Goal: Task Accomplishment & Management: Complete application form

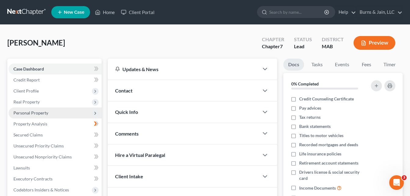
scroll to position [61, 0]
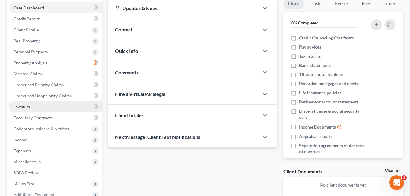
click at [25, 105] on span "Lawsuits" at bounding box center [21, 106] width 17 height 5
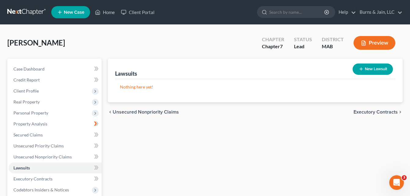
click at [378, 70] on button "New Lawsuit" at bounding box center [373, 69] width 40 height 11
select select "0"
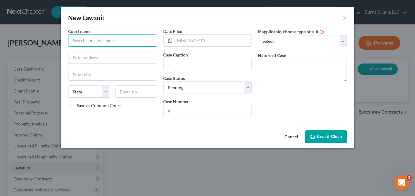
click at [101, 41] on input "text" at bounding box center [112, 41] width 89 height 12
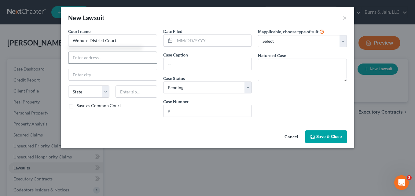
click at [104, 60] on input "text" at bounding box center [112, 58] width 88 height 12
click at [122, 42] on input "Woburn District Court" at bounding box center [112, 41] width 89 height 12
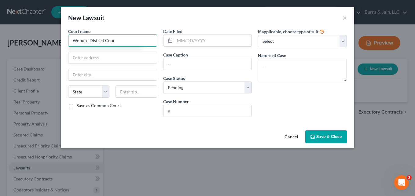
type input "Woburn District Court"
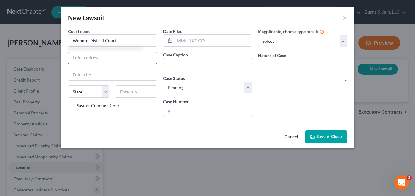
click at [115, 61] on input "text" at bounding box center [112, 58] width 88 height 12
type input "[STREET_ADDRESS]"
click at [83, 73] on input "text" at bounding box center [112, 75] width 88 height 12
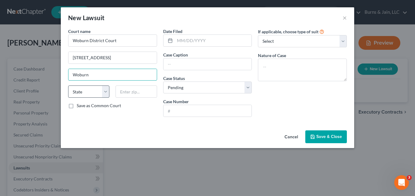
type input "Woburn"
click at [103, 89] on select "State [US_STATE] AK AR AZ CA CO CT DE DC [GEOGRAPHIC_DATA] [GEOGRAPHIC_DATA] GU…" at bounding box center [88, 92] width 41 height 12
select select "22"
click at [68, 86] on select "State [US_STATE] AK AR AZ CA CO CT DE DC [GEOGRAPHIC_DATA] [GEOGRAPHIC_DATA] GU…" at bounding box center [88, 92] width 41 height 12
click at [135, 90] on input "text" at bounding box center [136, 92] width 41 height 12
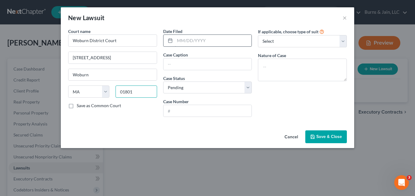
type input "01801"
click at [186, 39] on input "text" at bounding box center [213, 41] width 77 height 12
type input "[DATE]"
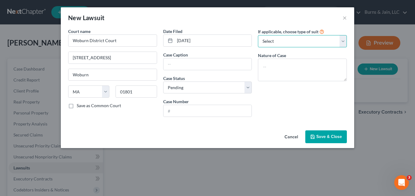
click at [344, 43] on select "Select Repossession Garnishment Foreclosure Attached, Seized, Or Levied Other" at bounding box center [302, 41] width 89 height 12
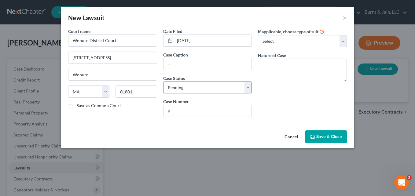
click at [245, 88] on select "Select Pending On Appeal Concluded" at bounding box center [207, 88] width 89 height 12
click at [269, 88] on div "If applicable, choose type of suit Select Repossession Garnishment Foreclosure …" at bounding box center [302, 75] width 95 height 94
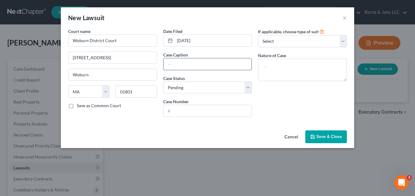
click at [188, 65] on input "text" at bounding box center [208, 64] width 88 height 12
click at [341, 43] on select "Select Repossession Garnishment Foreclosure Attached, Seized, Or Levied Other" at bounding box center [302, 41] width 89 height 12
click at [344, 39] on select "Select Repossession Garnishment Foreclosure Attached, Seized, Or Levied Other" at bounding box center [302, 41] width 89 height 12
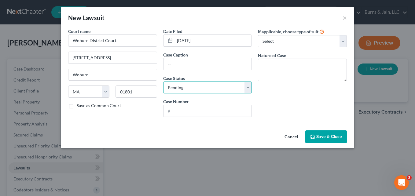
click at [248, 87] on select "Select Pending On Appeal Concluded" at bounding box center [207, 88] width 89 height 12
select select "2"
click at [163, 82] on select "Select Pending On Appeal Concluded" at bounding box center [207, 88] width 89 height 12
click at [196, 114] on input "text" at bounding box center [208, 111] width 88 height 12
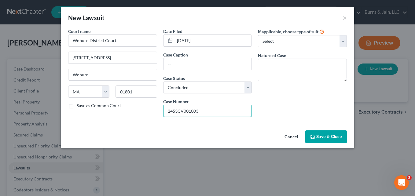
type input "2453CV001003"
click at [327, 135] on span "Save & Close" at bounding box center [329, 136] width 26 height 5
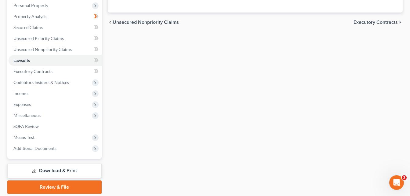
scroll to position [122, 0]
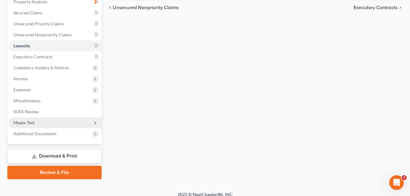
click at [40, 121] on span "Means Test" at bounding box center [55, 122] width 93 height 11
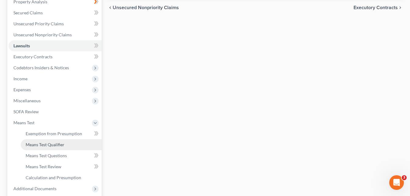
click at [54, 143] on span "Means Test Qualifier" at bounding box center [45, 144] width 39 height 5
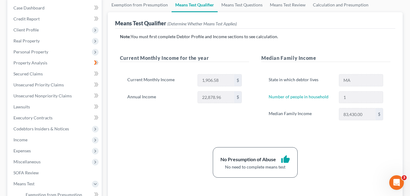
scroll to position [122, 0]
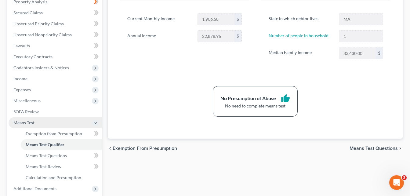
click at [94, 123] on icon at bounding box center [95, 123] width 5 height 5
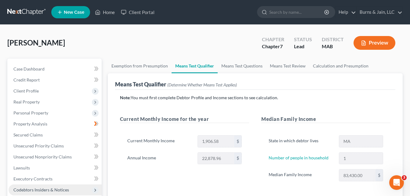
scroll to position [61, 0]
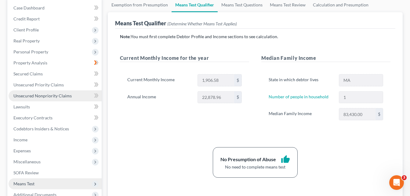
click at [59, 97] on span "Unsecured Nonpriority Claims" at bounding box center [42, 95] width 58 height 5
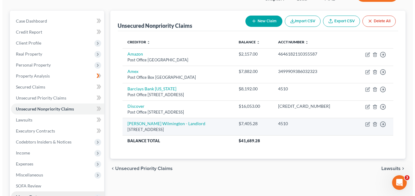
scroll to position [61, 0]
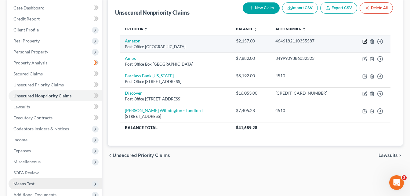
click at [365, 41] on icon "button" at bounding box center [365, 41] width 5 height 5
select select "39"
select select "2"
select select "0"
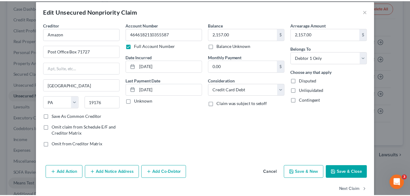
scroll to position [0, 0]
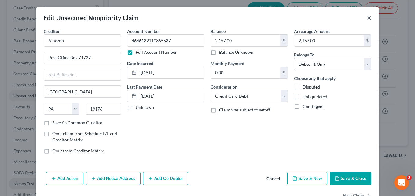
click at [367, 17] on button "×" at bounding box center [369, 17] width 4 height 7
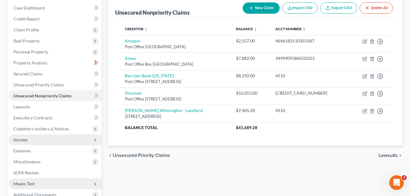
click at [40, 138] on span "Income" at bounding box center [55, 139] width 93 height 11
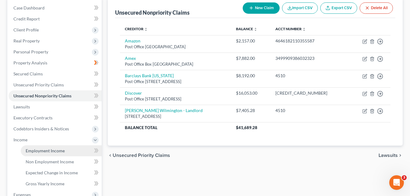
click at [53, 151] on span "Employment Income" at bounding box center [45, 150] width 39 height 5
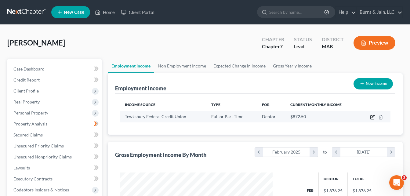
click at [372, 116] on icon "button" at bounding box center [372, 117] width 5 height 5
select select "0"
select select "22"
select select "1"
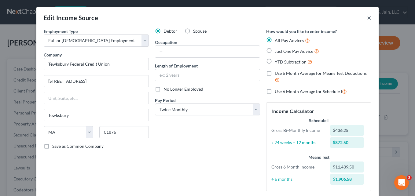
click at [367, 18] on button "×" at bounding box center [369, 17] width 4 height 7
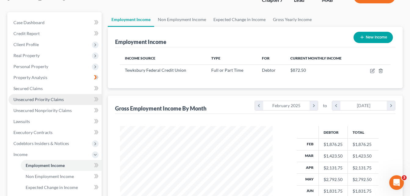
scroll to position [61, 0]
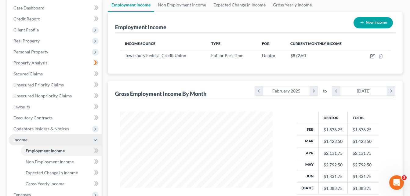
click at [96, 140] on polyline at bounding box center [95, 140] width 2 height 1
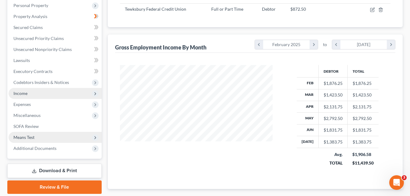
scroll to position [122, 0]
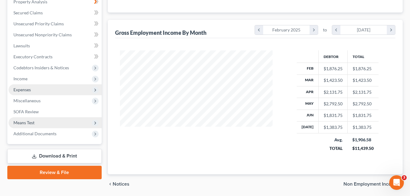
click at [57, 89] on span "Expenses" at bounding box center [55, 89] width 93 height 11
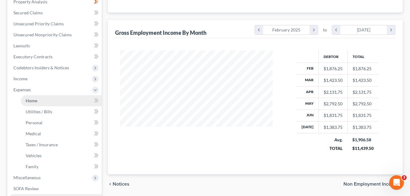
click at [57, 101] on link "Home" at bounding box center [61, 100] width 81 height 11
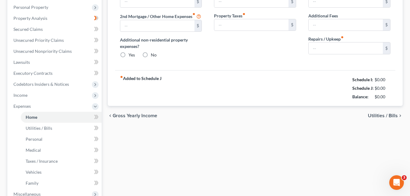
scroll to position [40, 0]
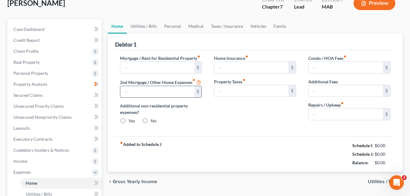
type input "2,550.00"
type input "0.00"
radio input "true"
type input "0.00"
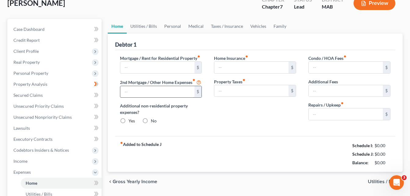
type input "0.00"
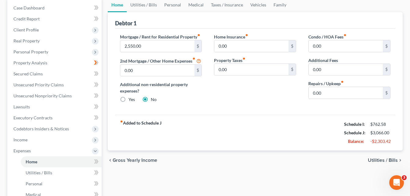
scroll to position [0, 0]
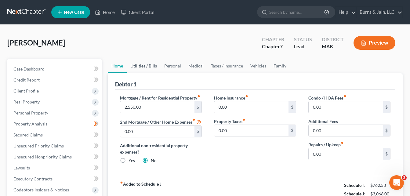
click at [145, 65] on link "Utilities / Bills" at bounding box center [144, 66] width 34 height 15
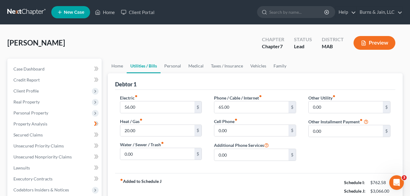
scroll to position [61, 0]
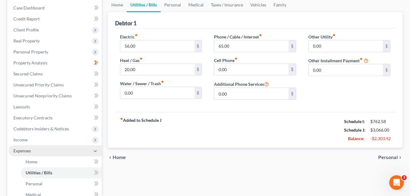
click at [93, 153] on icon at bounding box center [95, 151] width 5 height 5
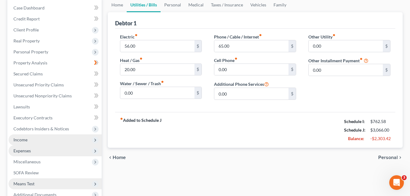
click at [91, 141] on span "Income" at bounding box center [55, 139] width 93 height 11
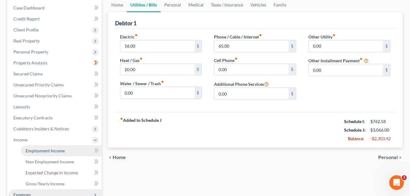
click at [63, 152] on span "Employment Income" at bounding box center [45, 150] width 39 height 5
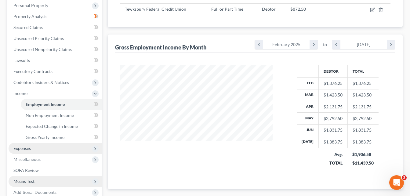
scroll to position [122, 0]
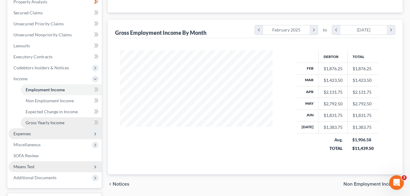
click at [48, 123] on span "Gross Yearly Income" at bounding box center [45, 122] width 39 height 5
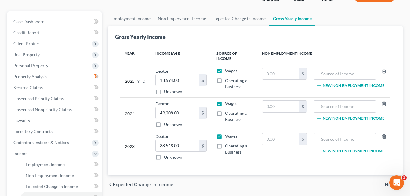
scroll to position [61, 0]
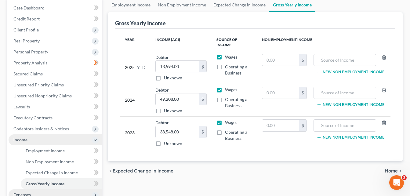
click at [44, 139] on span "Income" at bounding box center [55, 139] width 93 height 11
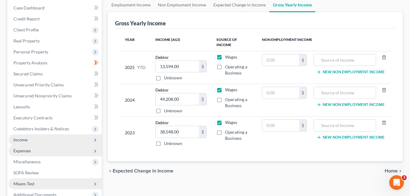
click at [33, 142] on span "Income" at bounding box center [55, 139] width 93 height 11
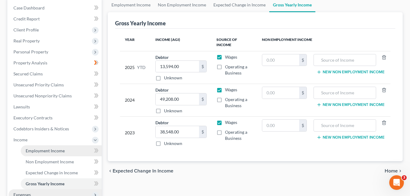
click at [39, 150] on span "Employment Income" at bounding box center [45, 150] width 39 height 5
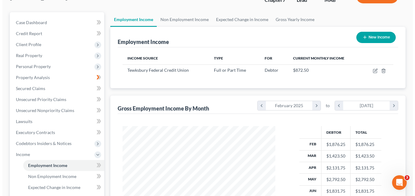
scroll to position [61, 0]
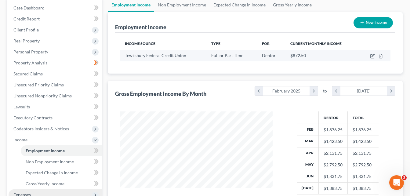
click at [339, 56] on div "$872.50" at bounding box center [323, 56] width 64 height 6
click at [372, 55] on icon "button" at bounding box center [372, 56] width 5 height 5
select select "0"
select select "22"
select select "1"
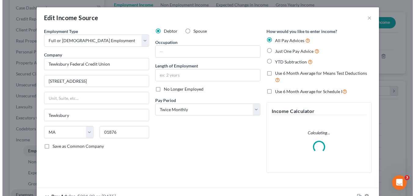
scroll to position [110, 167]
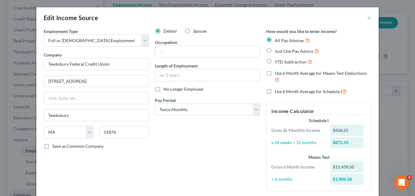
drag, startPoint x: 267, startPoint y: 90, endPoint x: 232, endPoint y: 144, distance: 64.3
click at [275, 91] on label "Use 6 Month Average for Schedule I" at bounding box center [311, 91] width 72 height 7
click at [277, 91] on input "Use 6 Month Average for Schedule I" at bounding box center [279, 90] width 4 height 4
checkbox input "true"
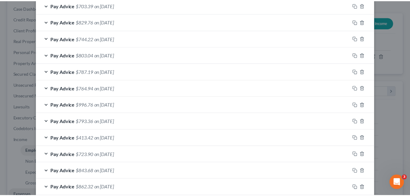
scroll to position [293, 0]
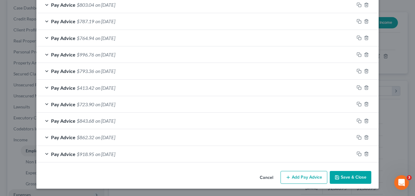
click at [348, 177] on button "Save & Close" at bounding box center [351, 177] width 42 height 13
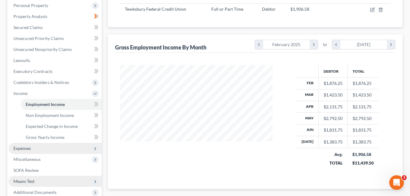
scroll to position [122, 0]
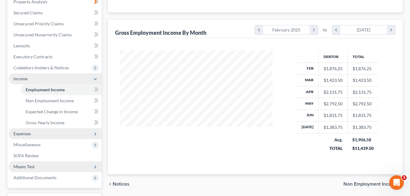
click at [95, 78] on icon at bounding box center [95, 79] width 5 height 5
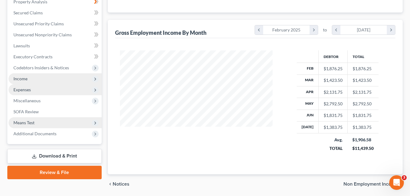
click at [48, 90] on span "Expenses" at bounding box center [55, 89] width 93 height 11
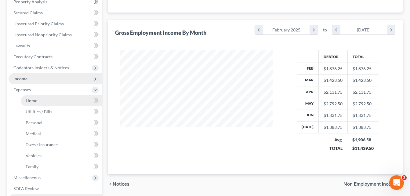
click at [33, 100] on span "Home" at bounding box center [32, 100] width 12 height 5
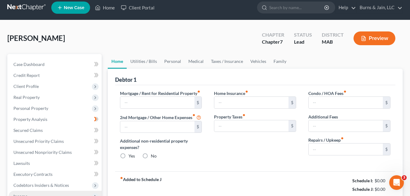
type input "2,550.00"
type input "0.00"
radio input "true"
type input "0.00"
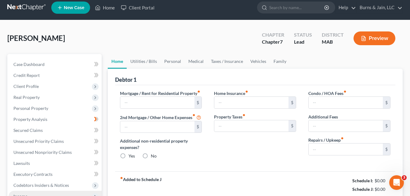
type input "0.00"
